Goal: Information Seeking & Learning: Learn about a topic

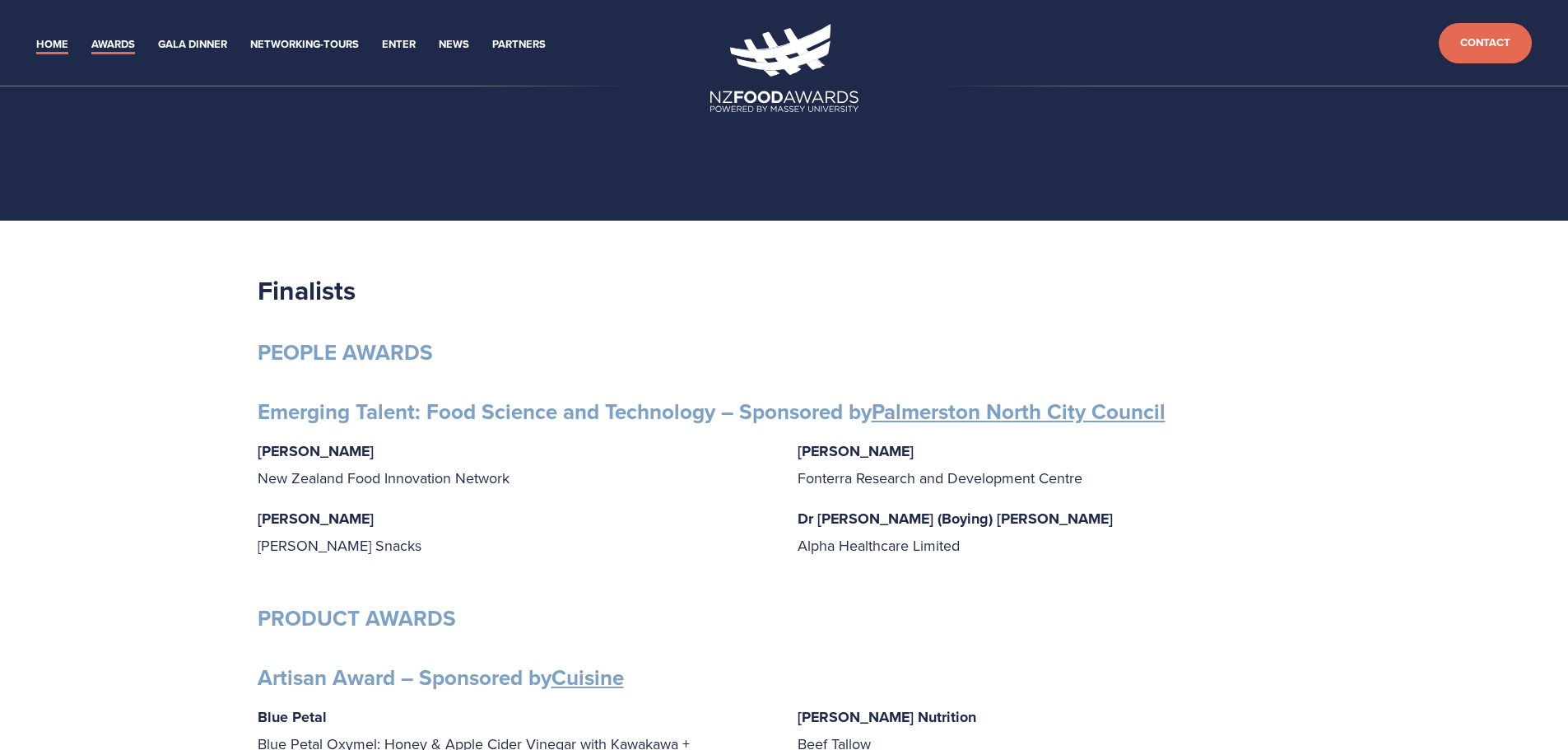
click at [59, 40] on link "Home" at bounding box center [53, 45] width 32 height 19
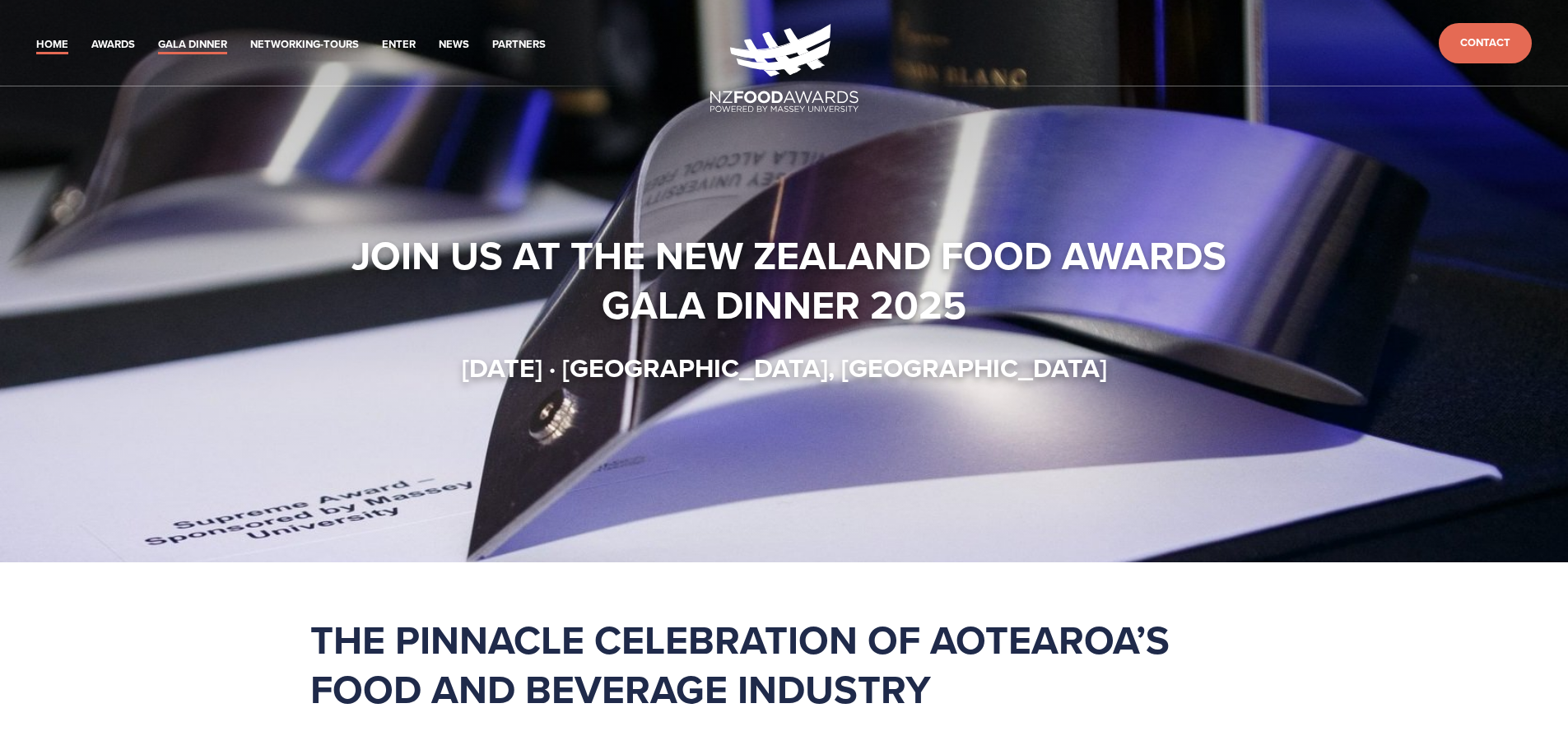
click at [199, 39] on link "Gala Dinner" at bounding box center [192, 45] width 69 height 19
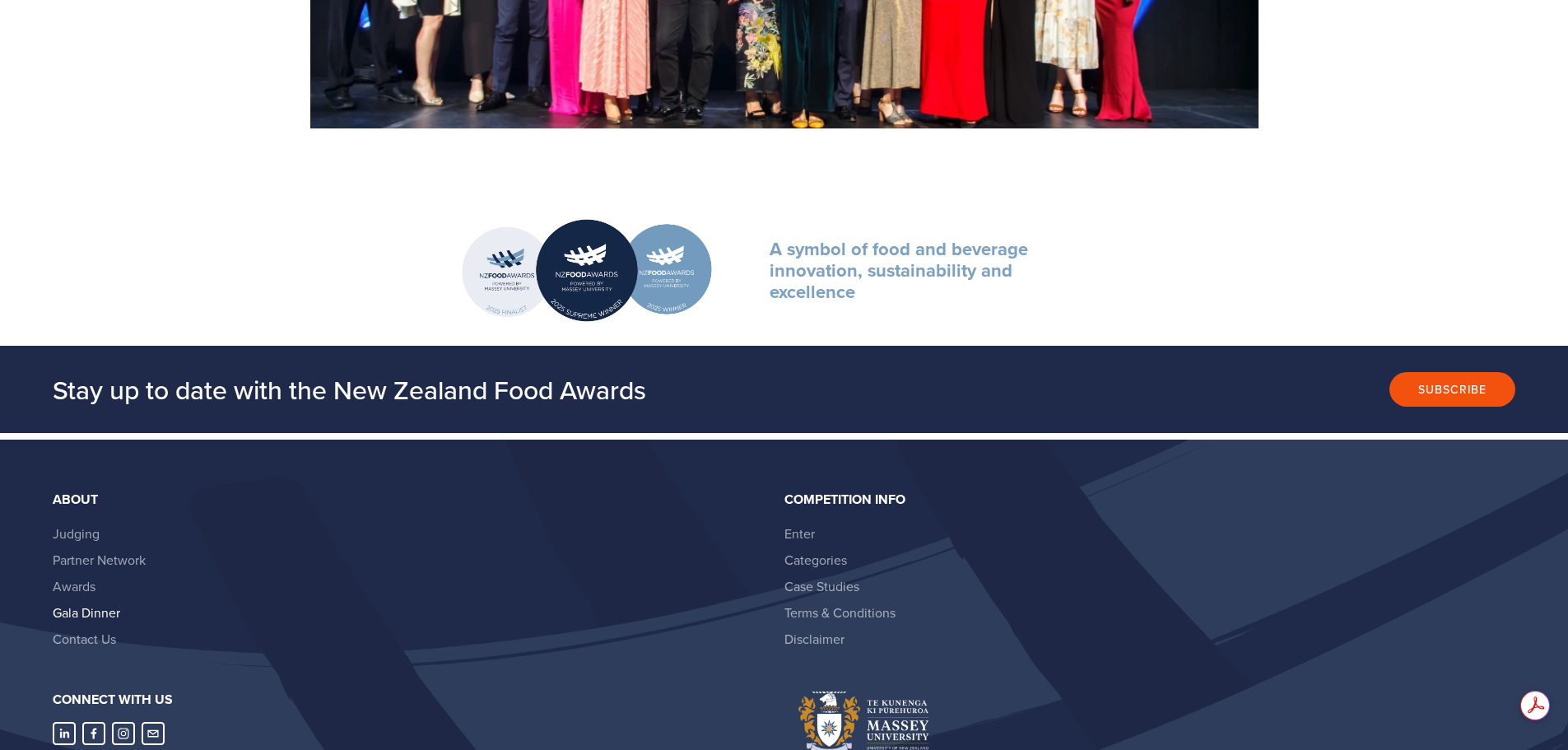
click at [101, 613] on link "Gala Dinner" at bounding box center [87, 612] width 68 height 18
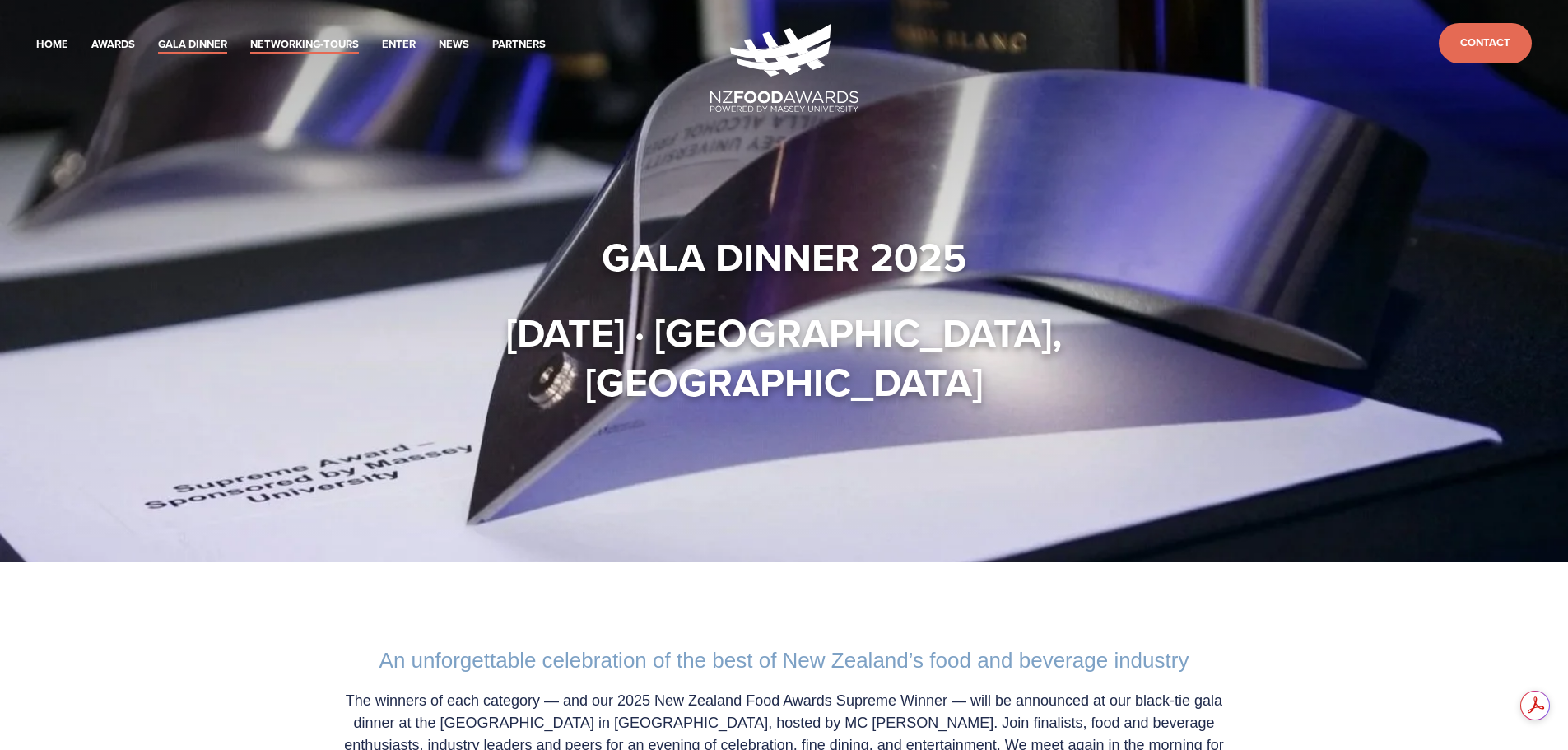
click at [317, 46] on link "Networking-Tours" at bounding box center [305, 45] width 109 height 19
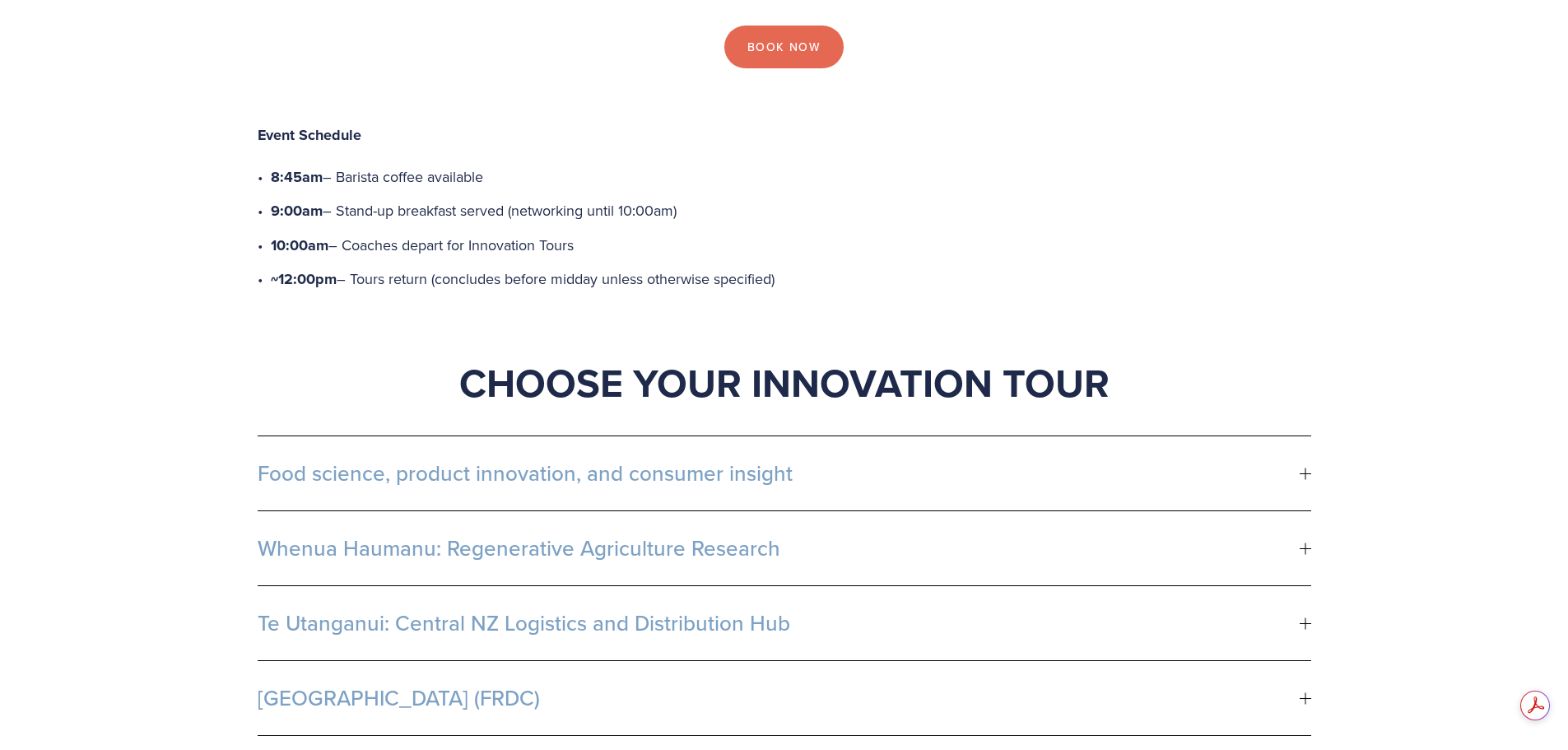
scroll to position [741, 0]
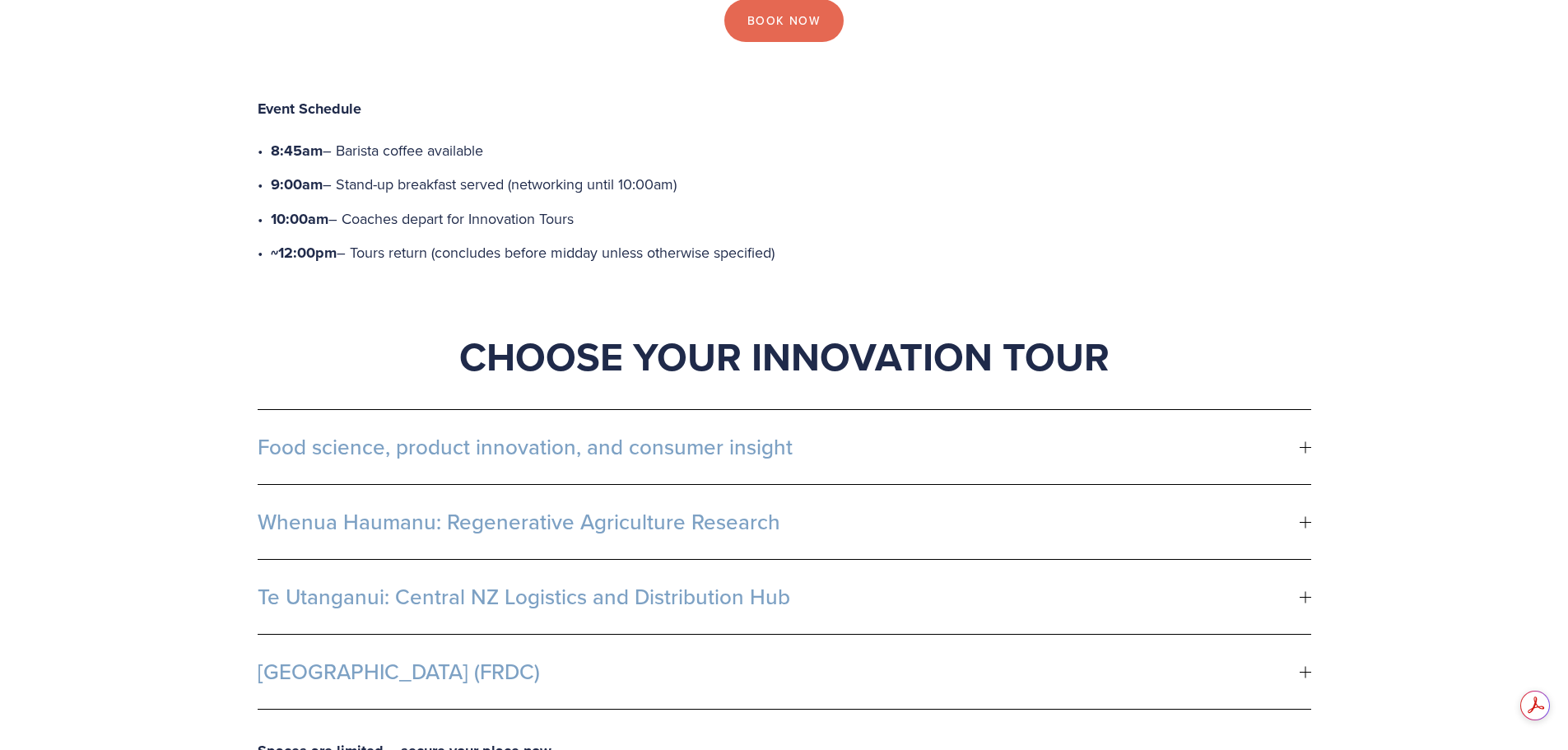
click at [1302, 447] on div at bounding box center [1305, 447] width 12 height 1
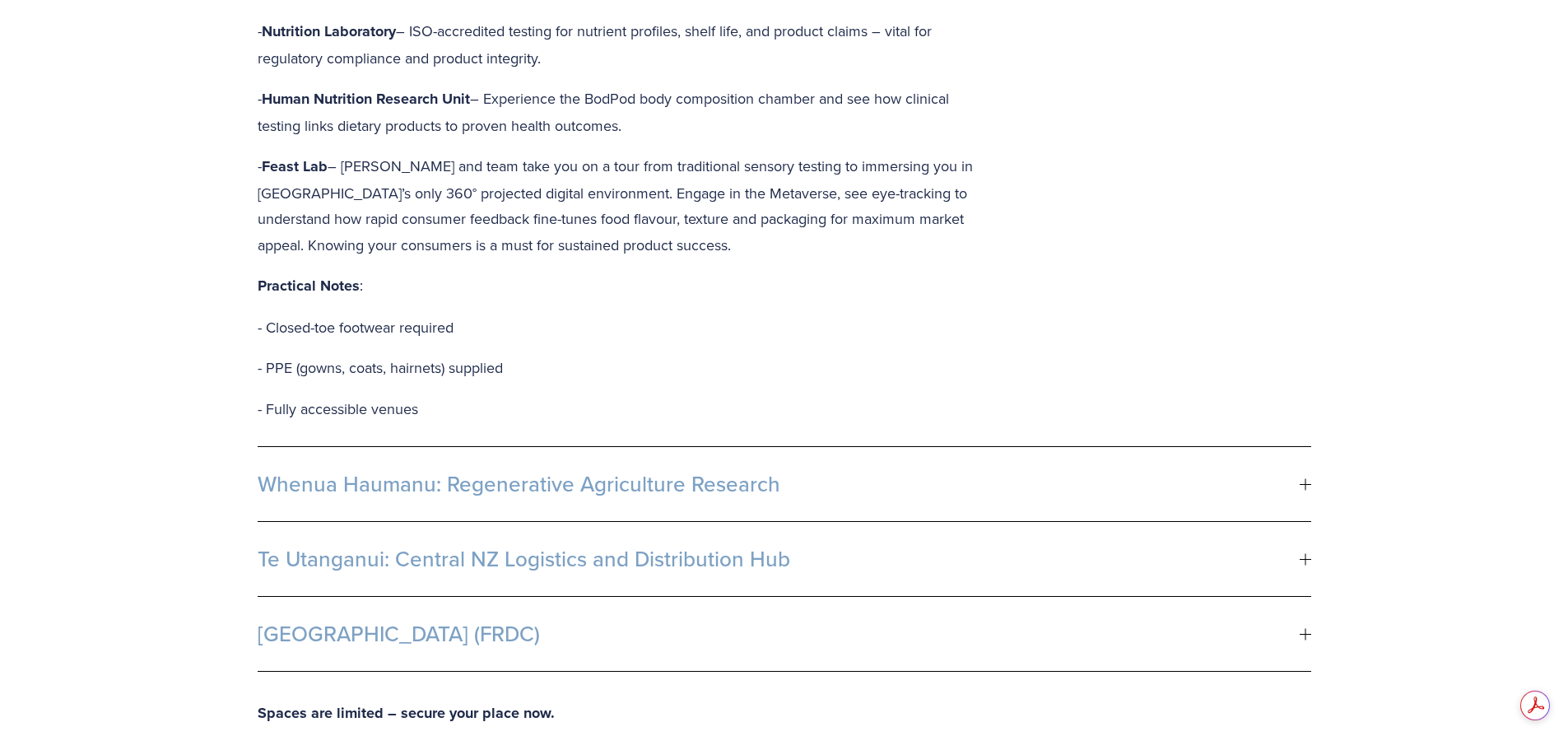
scroll to position [1399, 0]
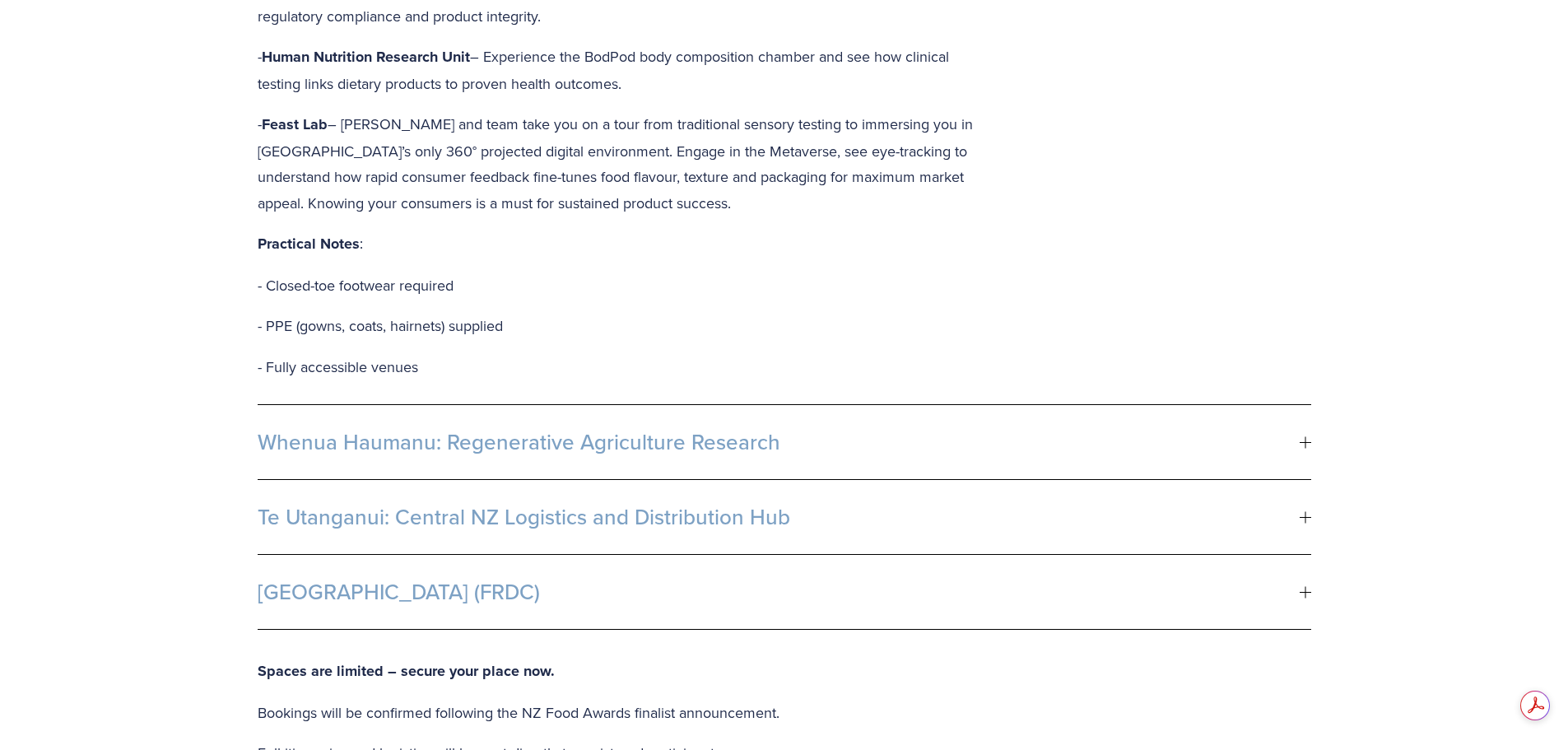
click at [1306, 586] on div at bounding box center [1305, 592] width 12 height 12
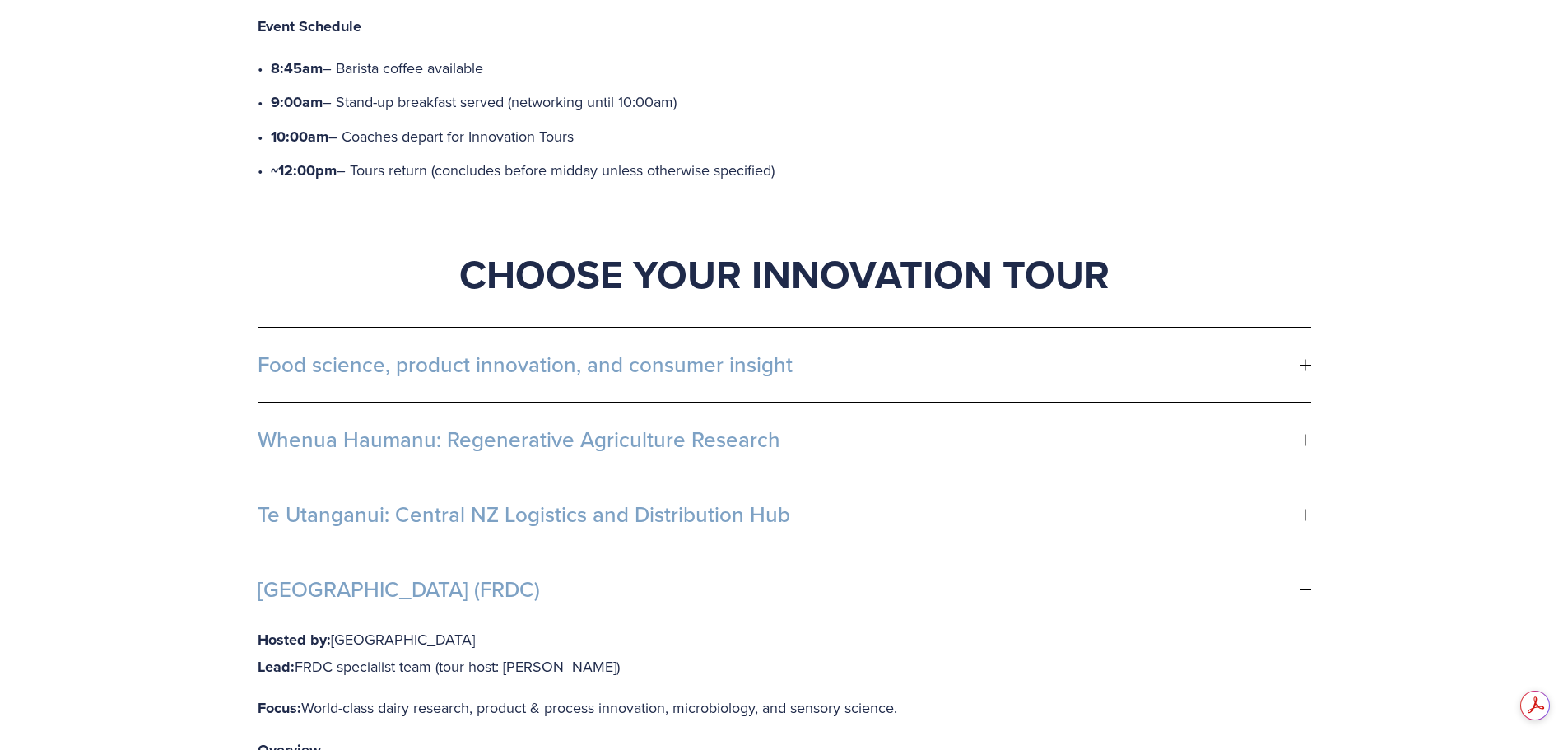
scroll to position [0, 0]
click at [1304, 508] on div at bounding box center [1304, 514] width 1 height 12
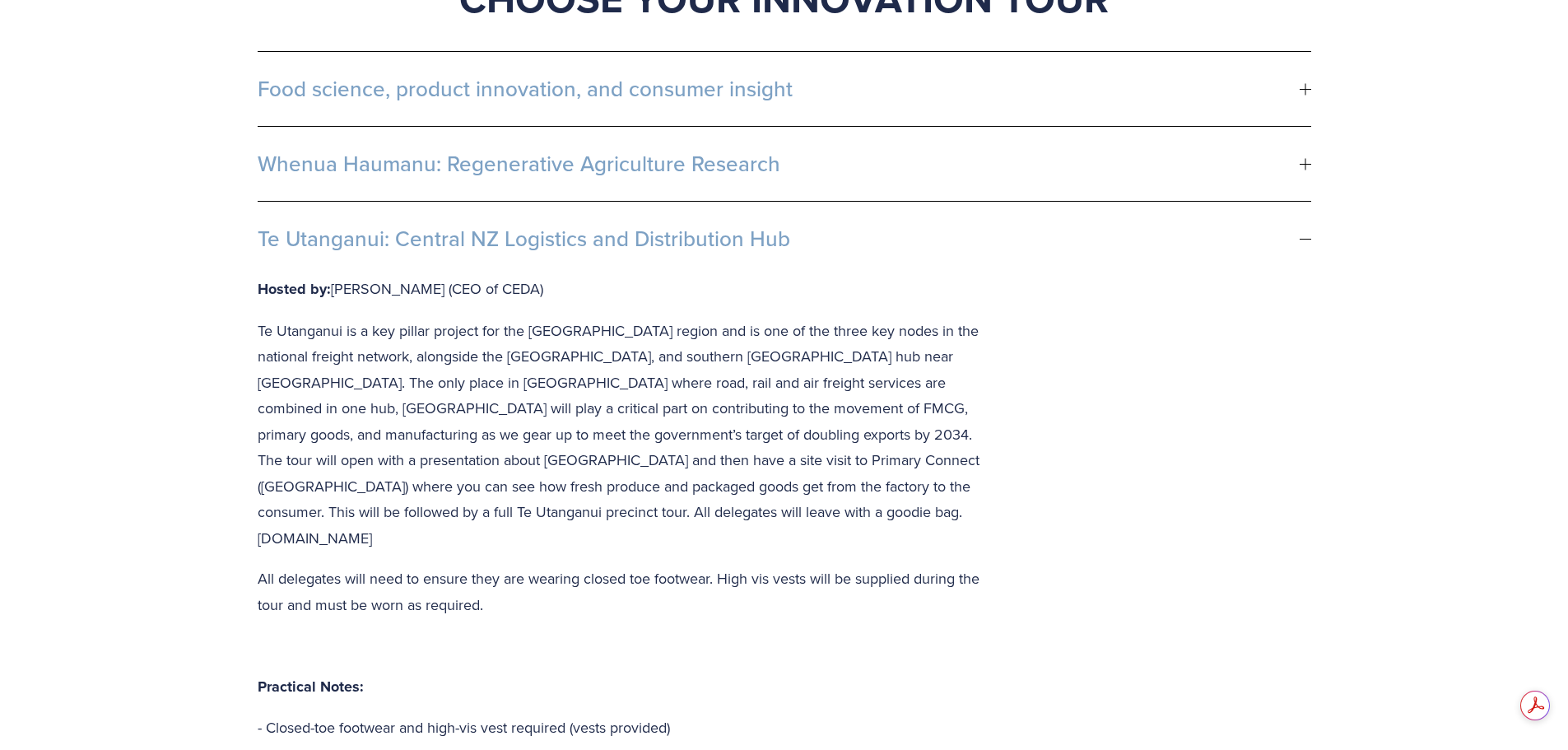
scroll to position [1070, 0]
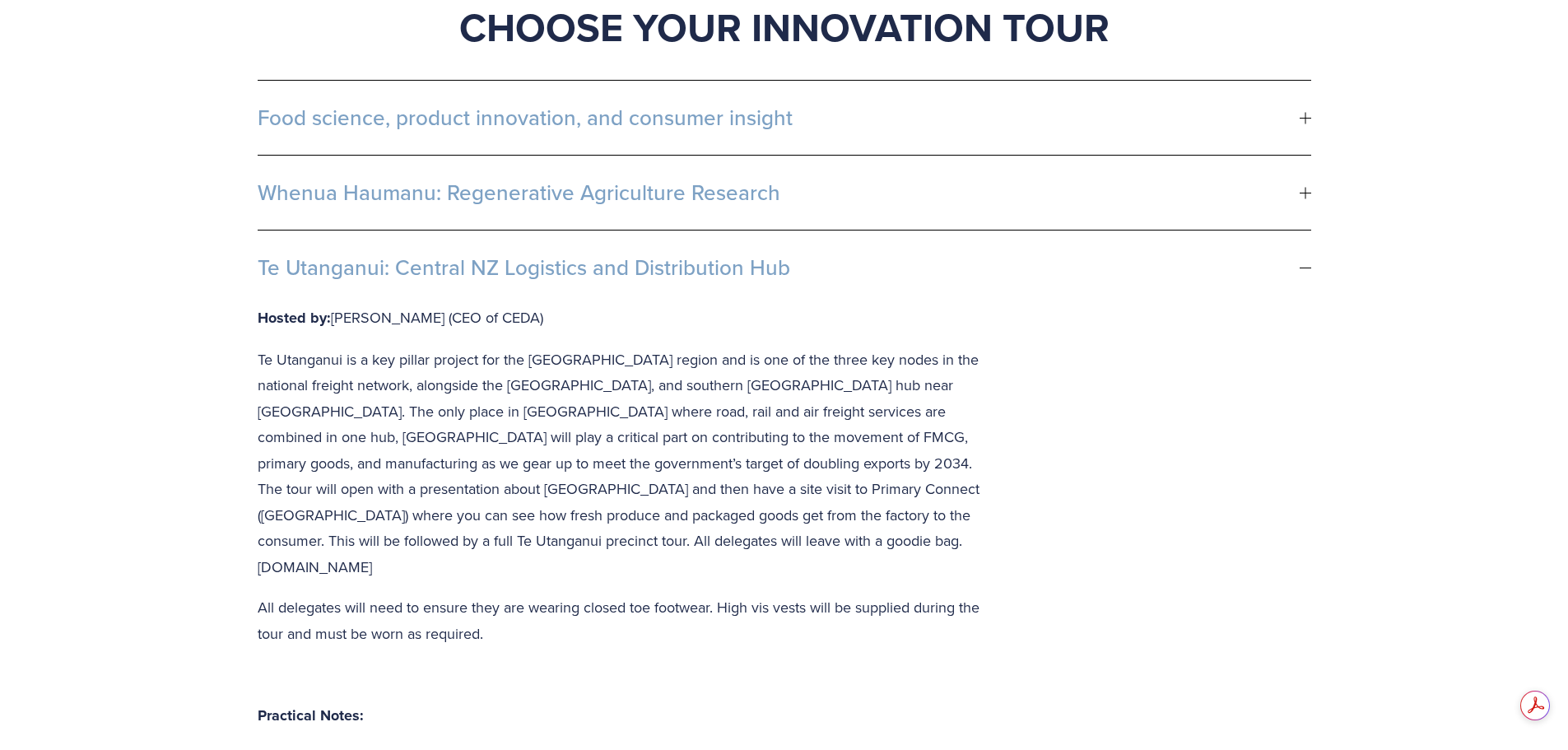
click at [1304, 267] on div at bounding box center [1305, 267] width 12 height 1
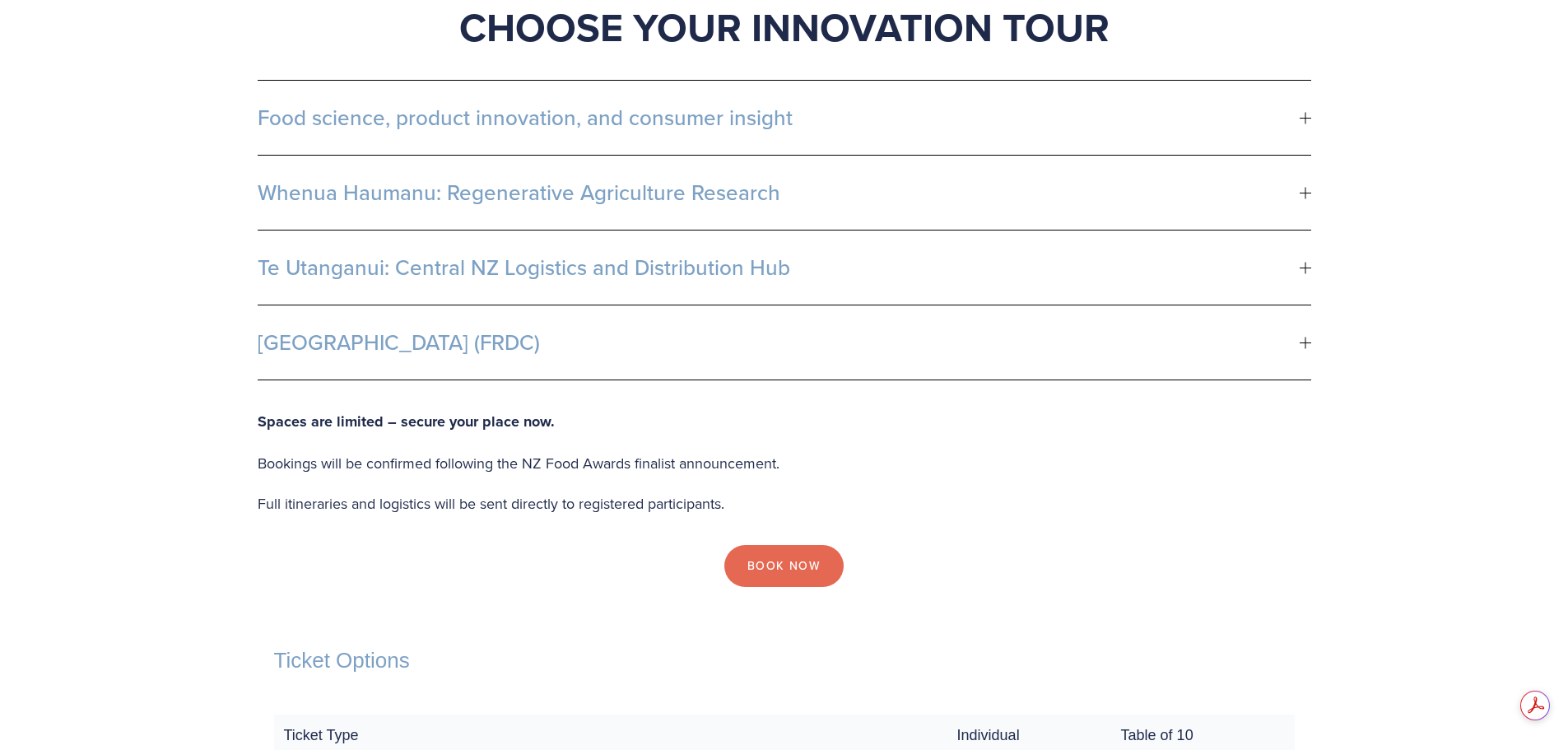
click at [1300, 187] on div at bounding box center [1305, 193] width 12 height 12
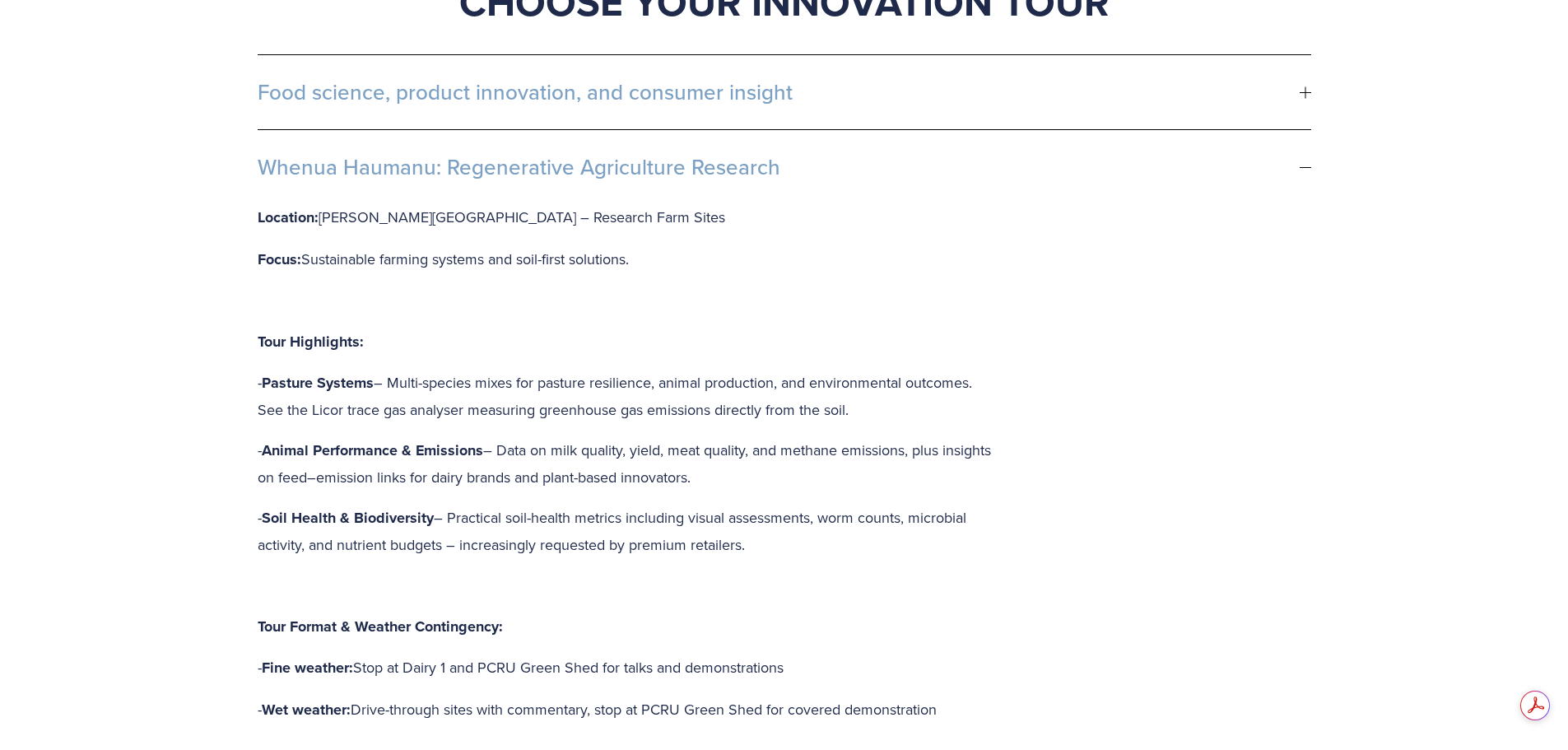
scroll to position [988, 0]
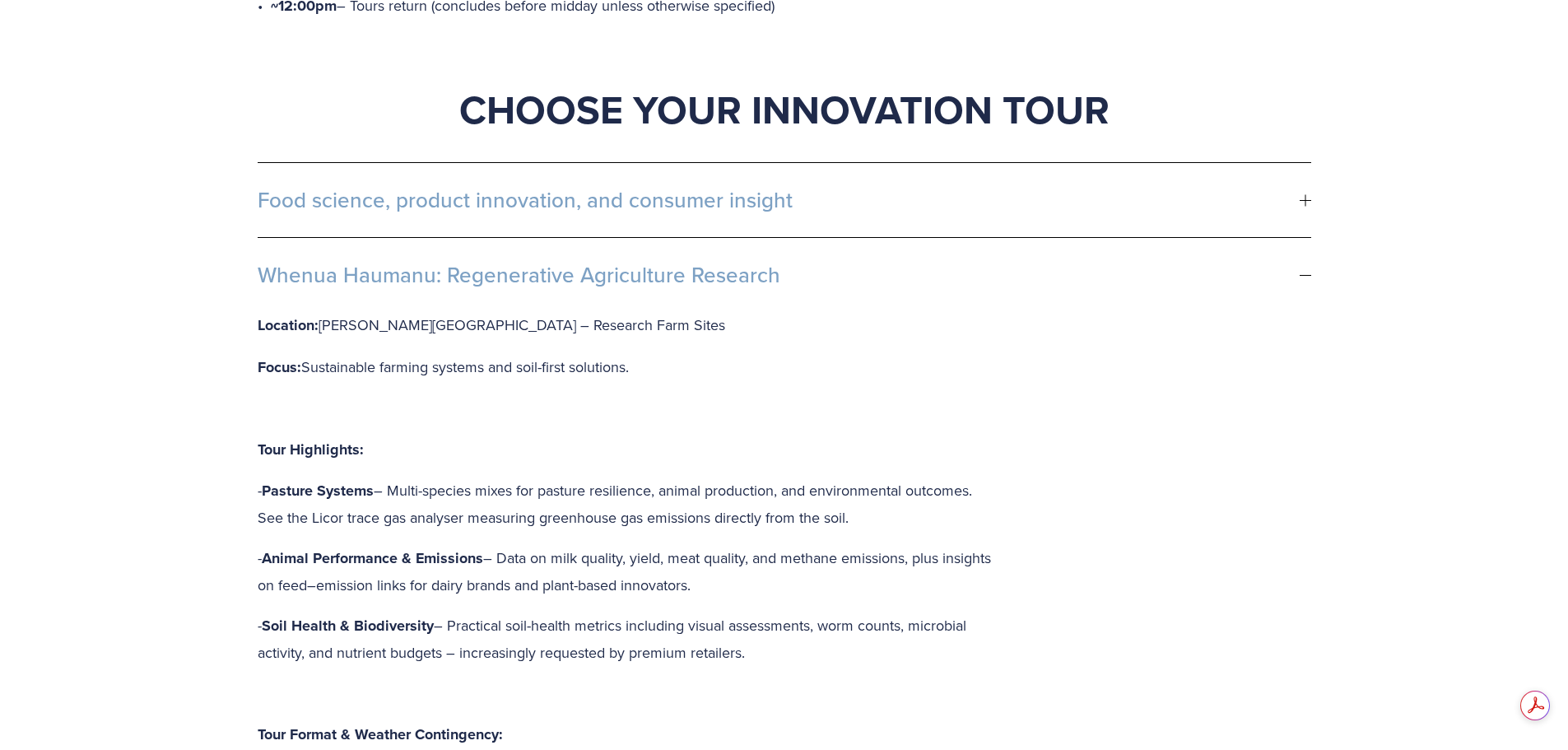
click at [1306, 275] on div at bounding box center [1305, 275] width 12 height 1
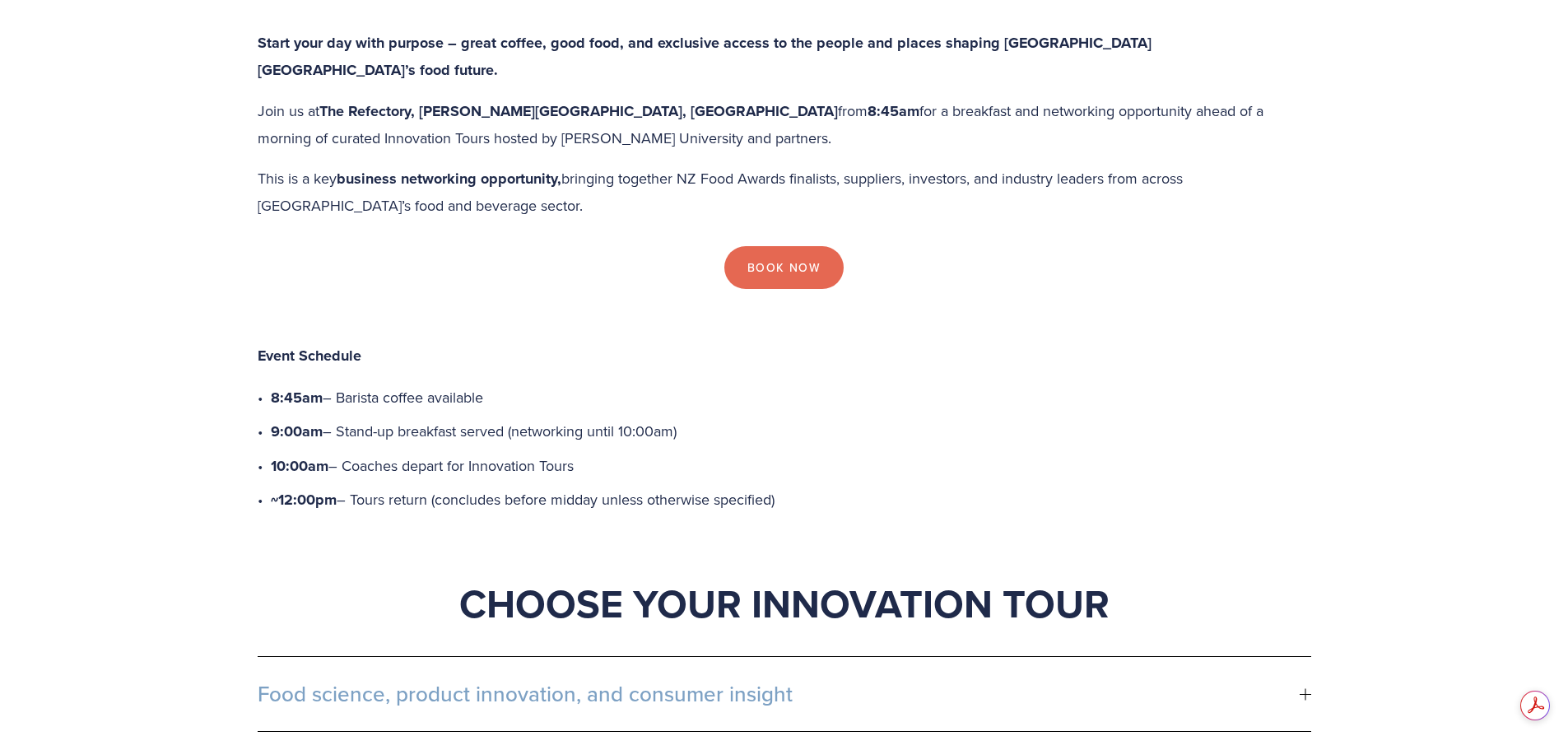
scroll to position [0, 0]
click at [1307, 688] on div at bounding box center [1305, 694] width 12 height 12
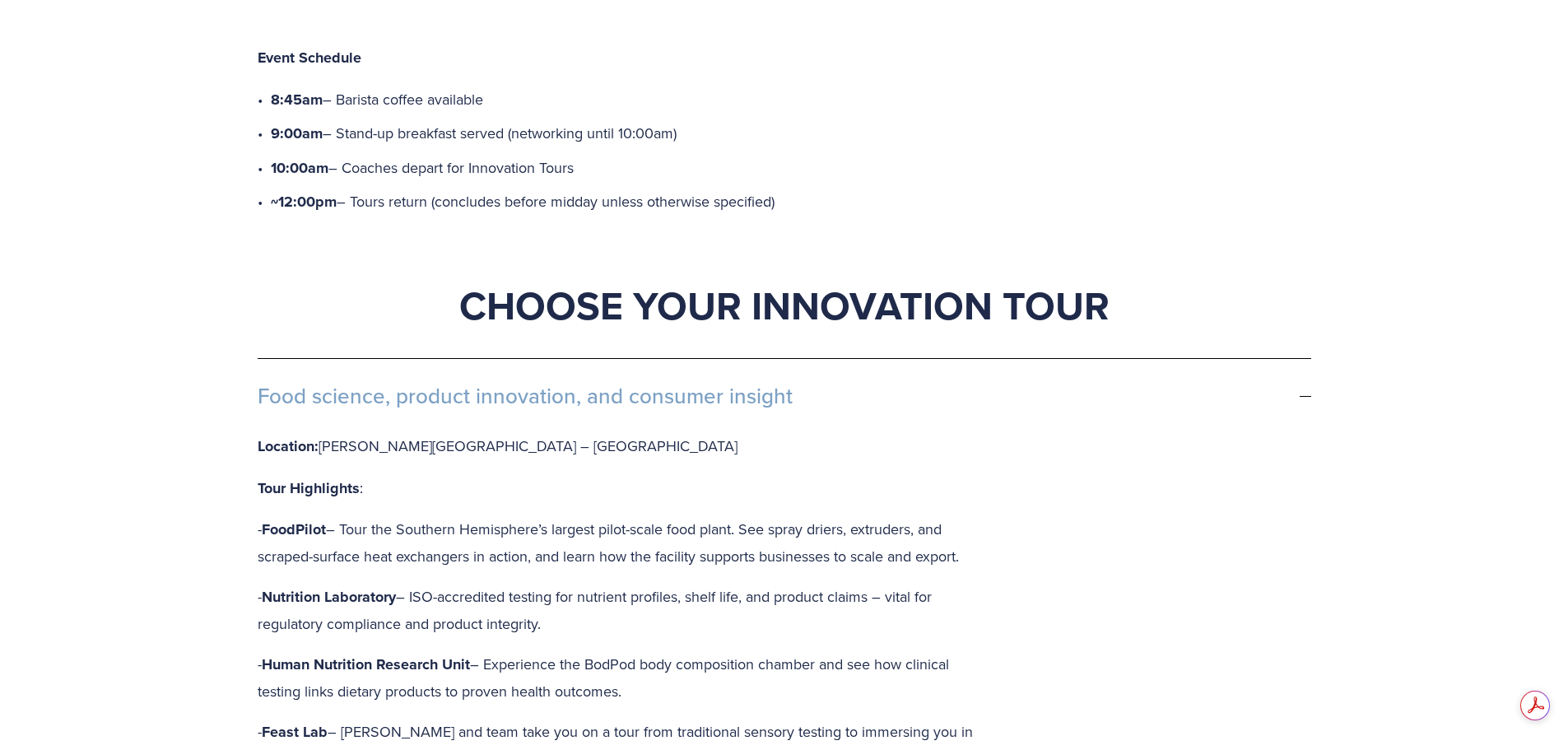
scroll to position [823, 0]
